Goal: Navigation & Orientation: Find specific page/section

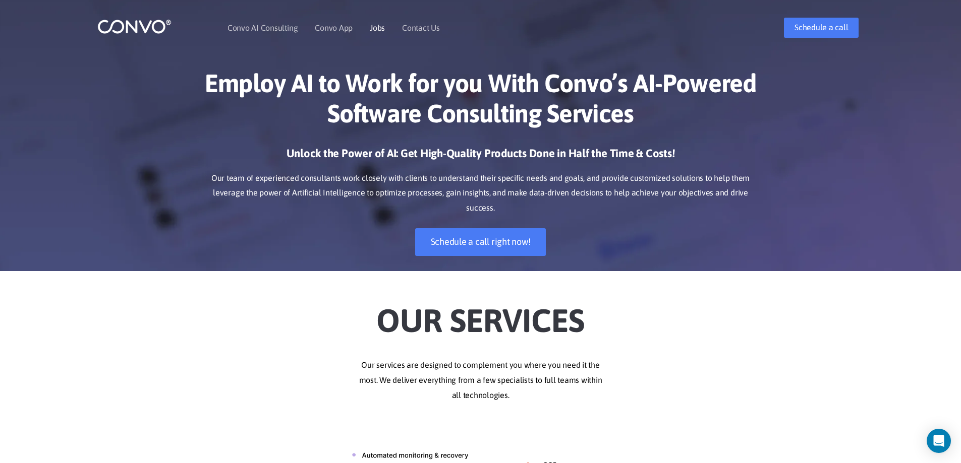
click at [380, 28] on link "Jobs" at bounding box center [377, 28] width 15 height 8
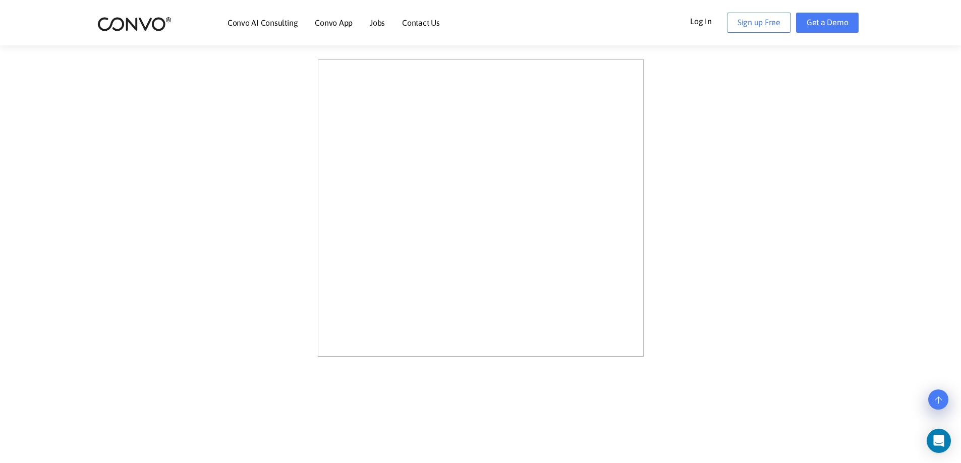
scroll to position [279, 0]
